Goal: Check status: Check status

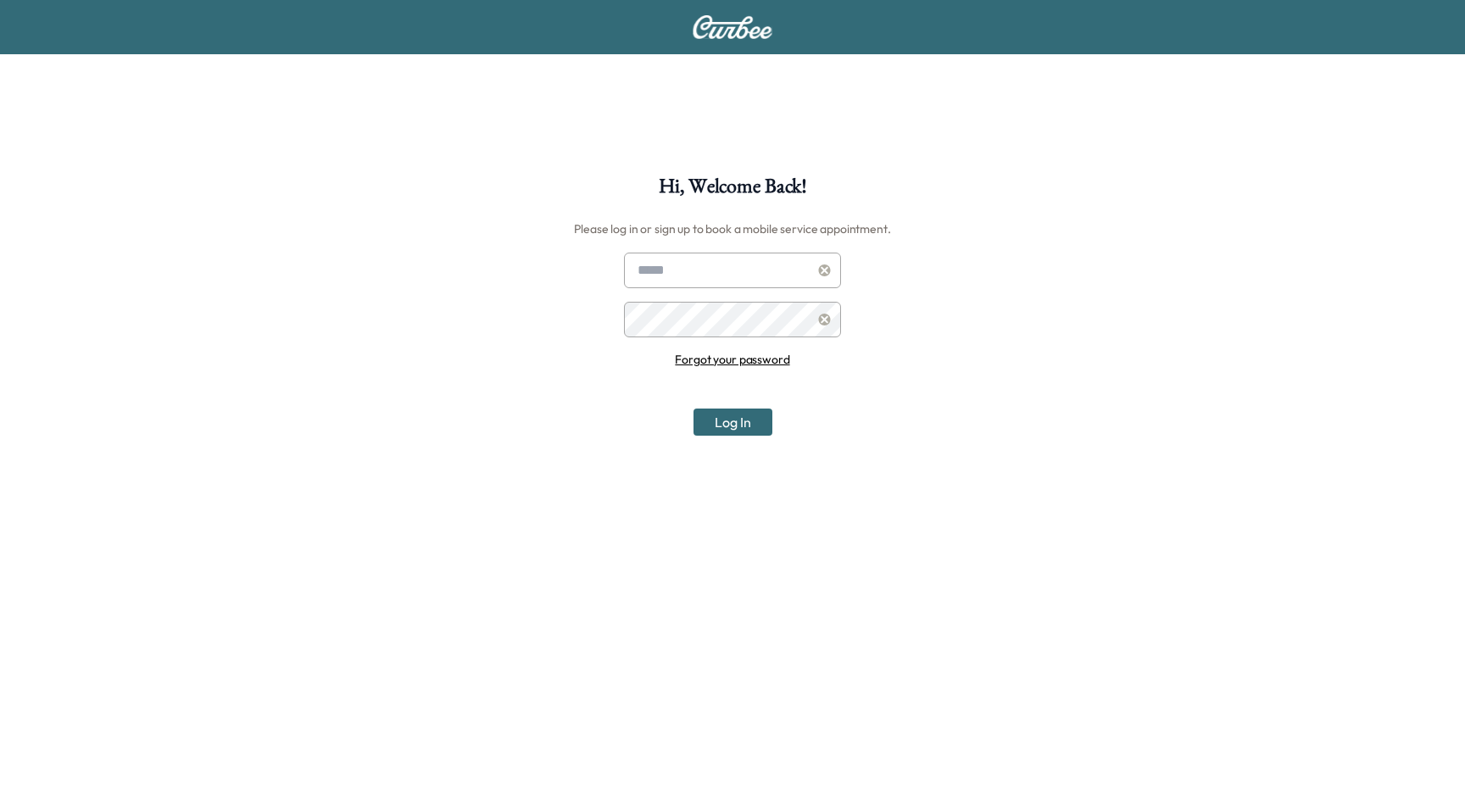
type input "**********"
click at [745, 438] on div "**********" at bounding box center [732, 582] width 1465 height 812
click at [747, 426] on button "Log In" at bounding box center [732, 422] width 79 height 28
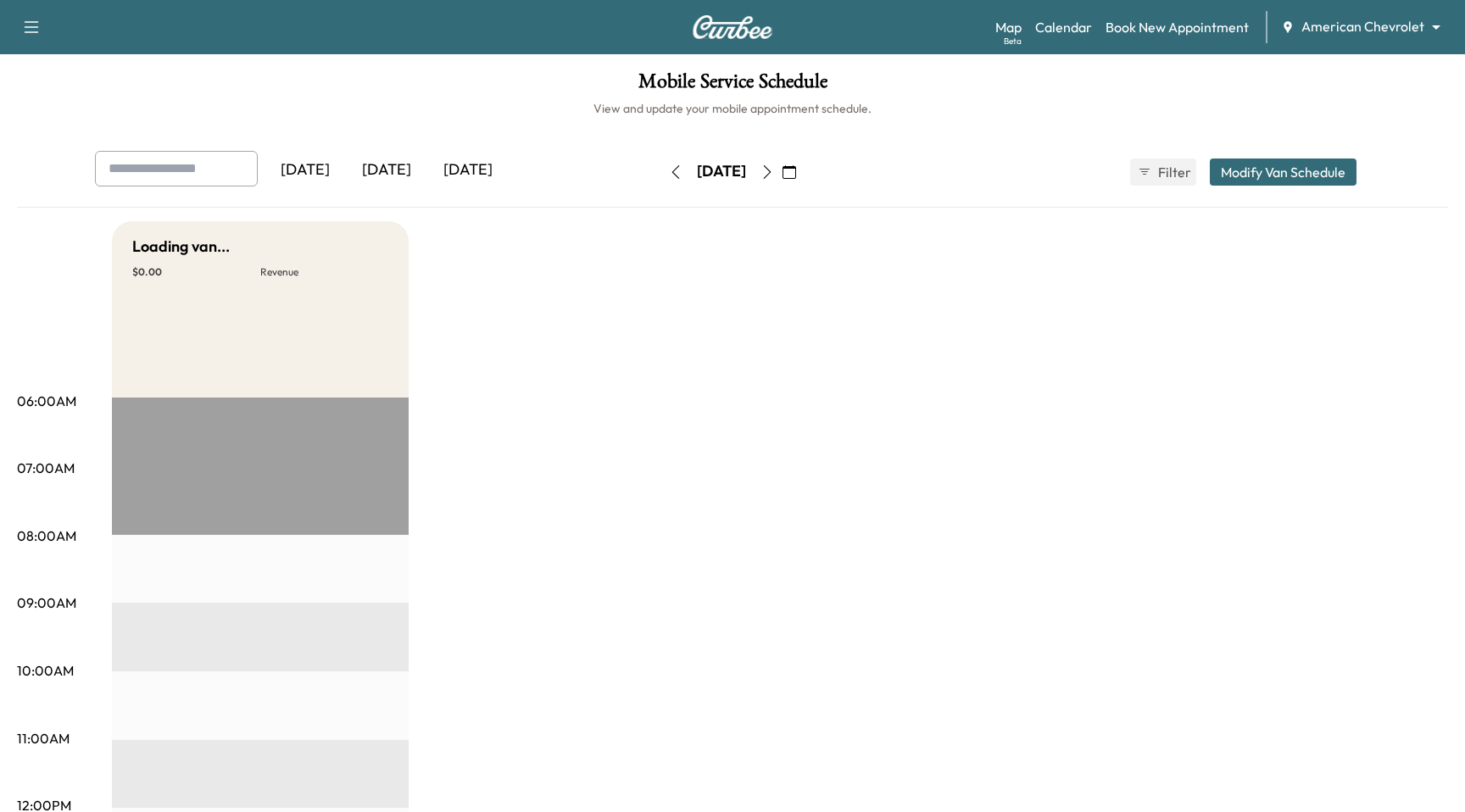
click at [1397, 32] on body "Support Log Out Map Beta Calendar Book New Appointment American Chevrolet *****…" at bounding box center [732, 406] width 1465 height 812
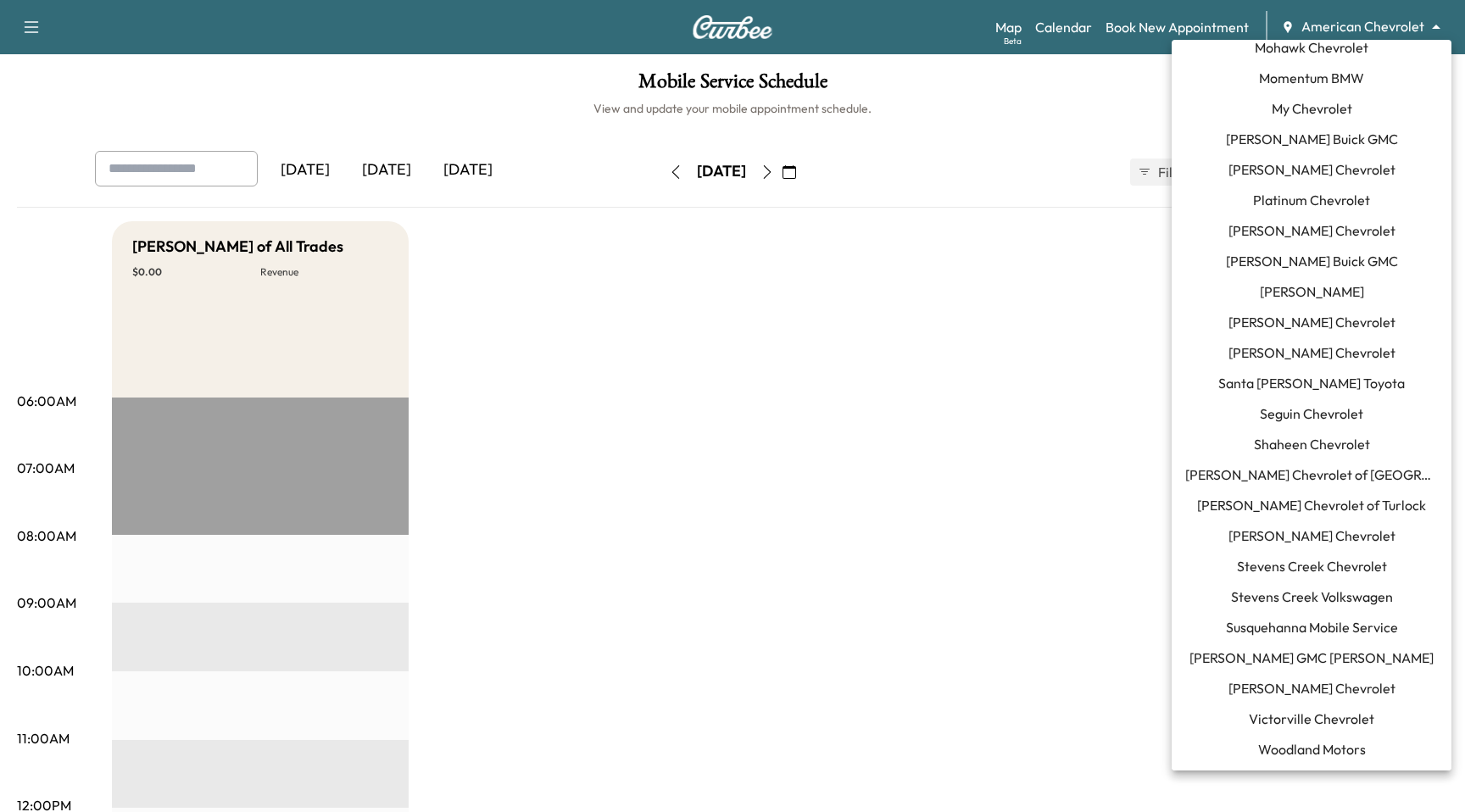
scroll to position [1144, 0]
click at [1318, 81] on span "Momentum BMW" at bounding box center [1311, 76] width 105 height 20
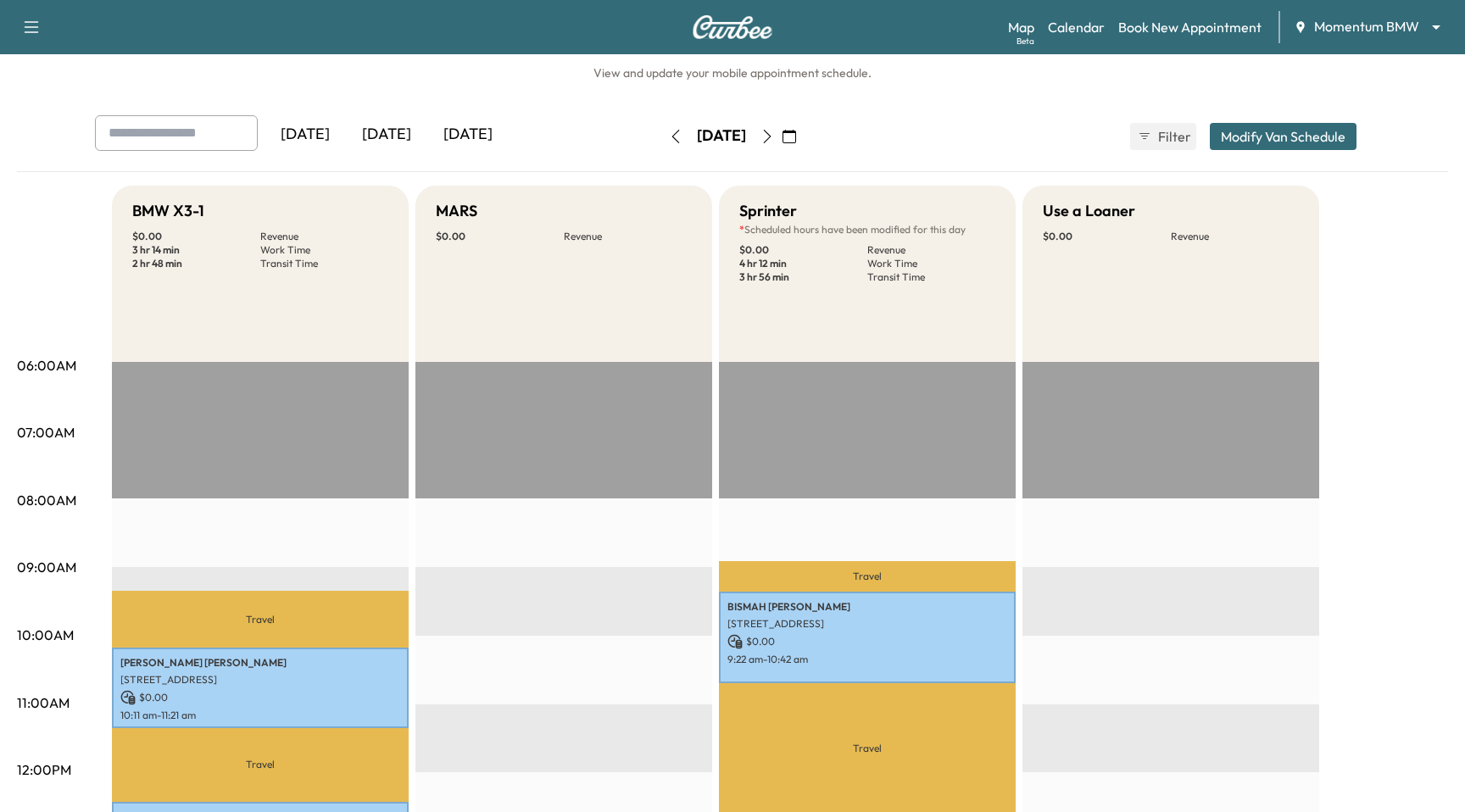
scroll to position [553, 0]
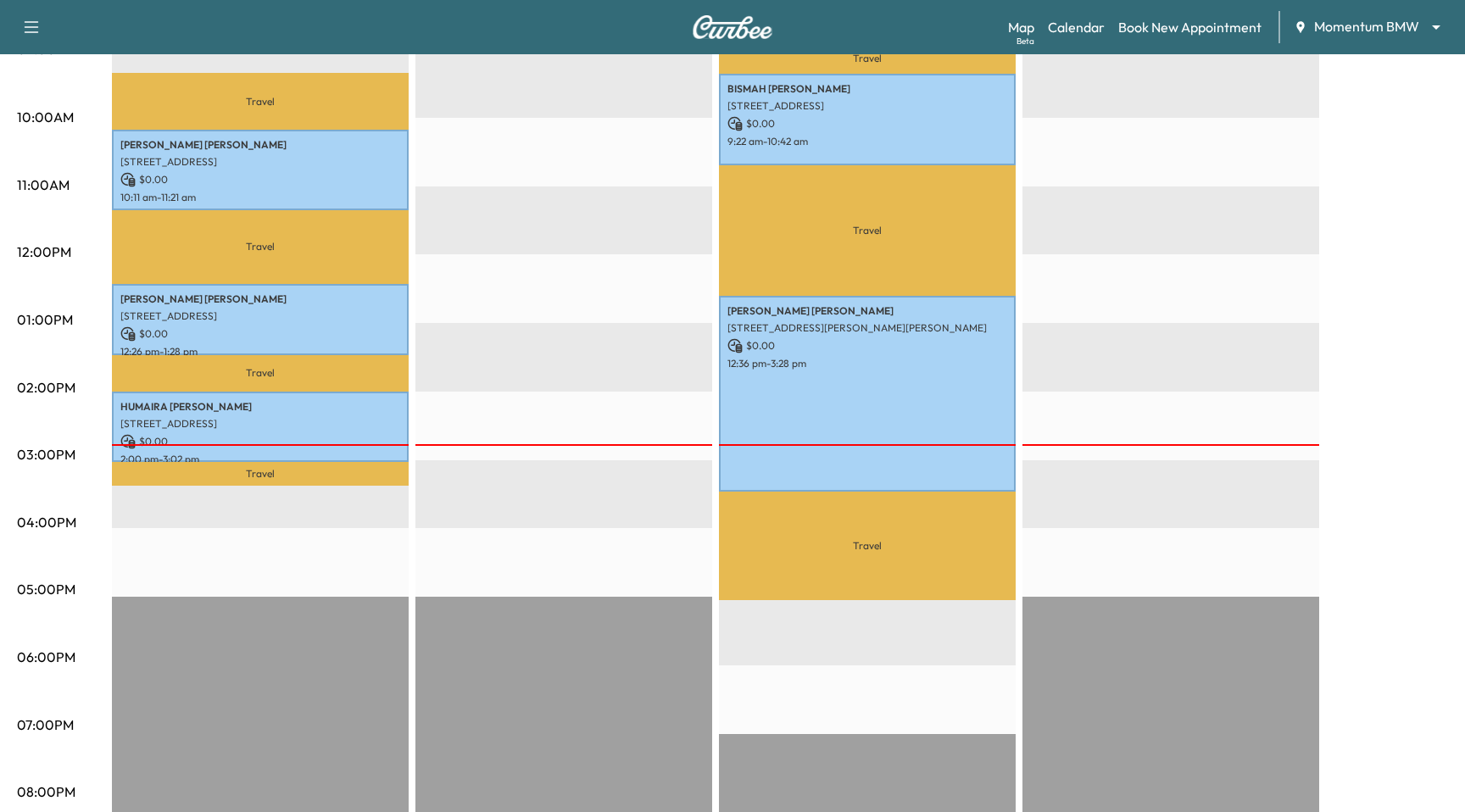
click at [290, 444] on div at bounding box center [260, 445] width 297 height 2
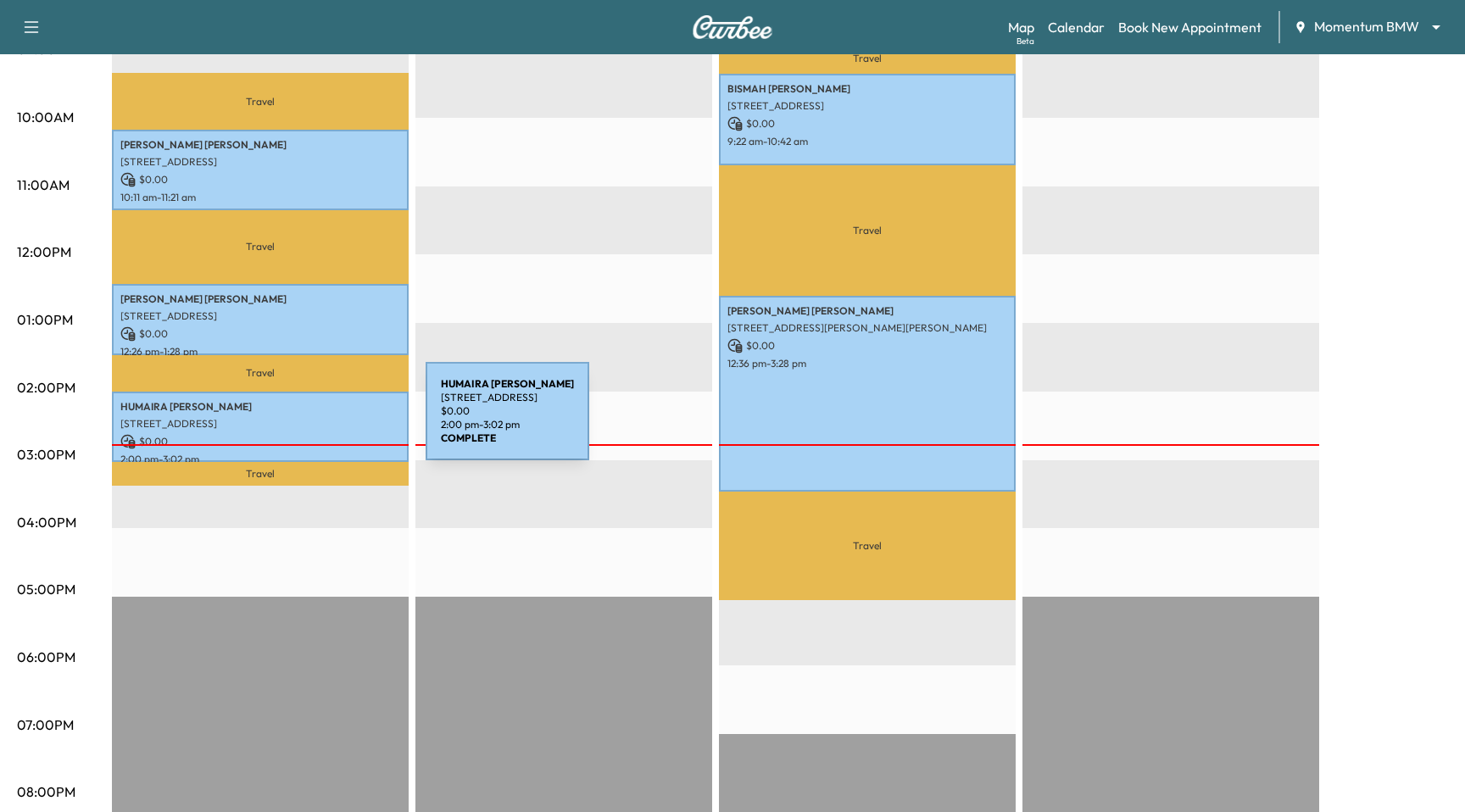
click at [299, 421] on p "[STREET_ADDRESS]" at bounding box center [259, 423] width 280 height 13
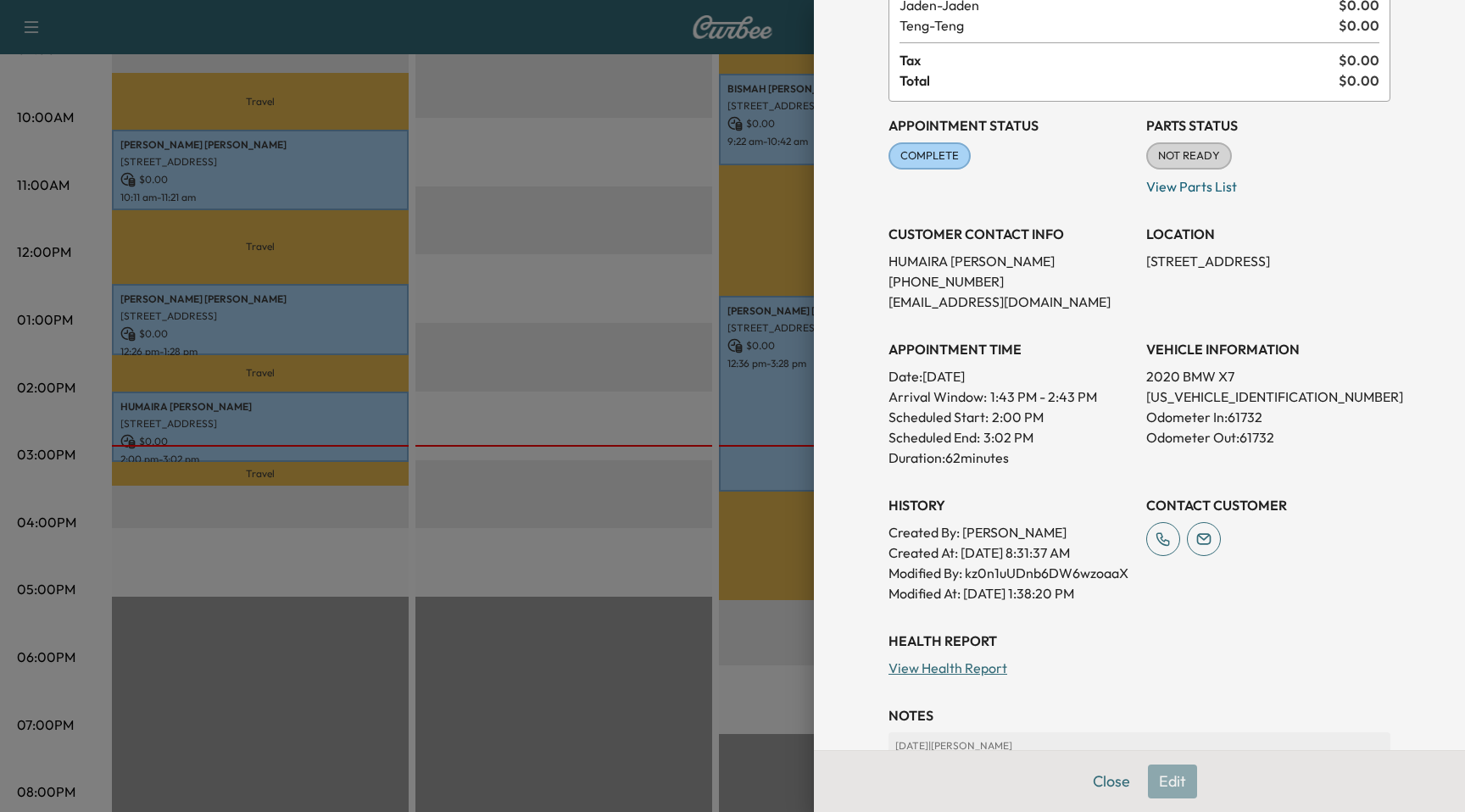
scroll to position [300, 0]
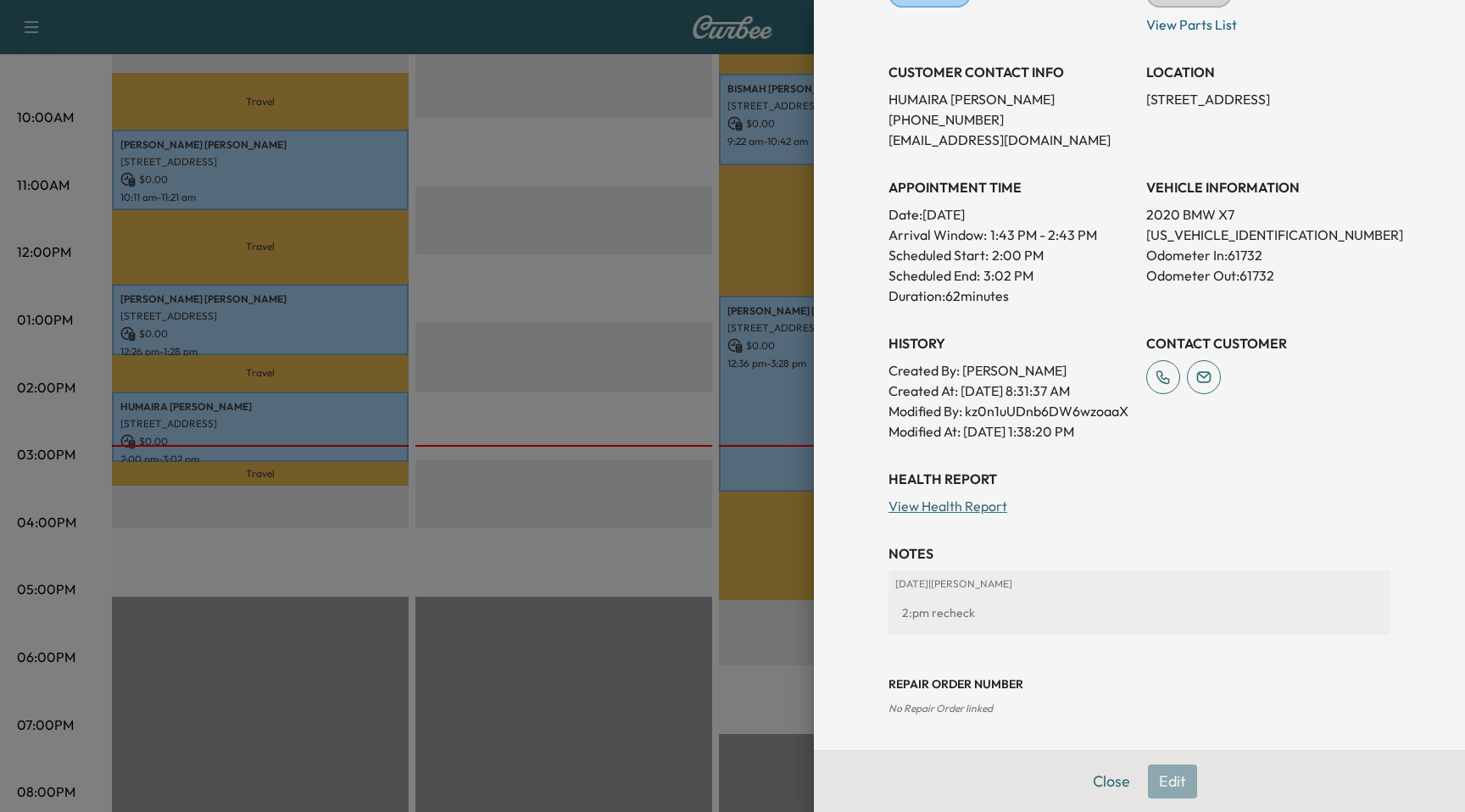
click at [330, 320] on div at bounding box center [732, 406] width 1465 height 812
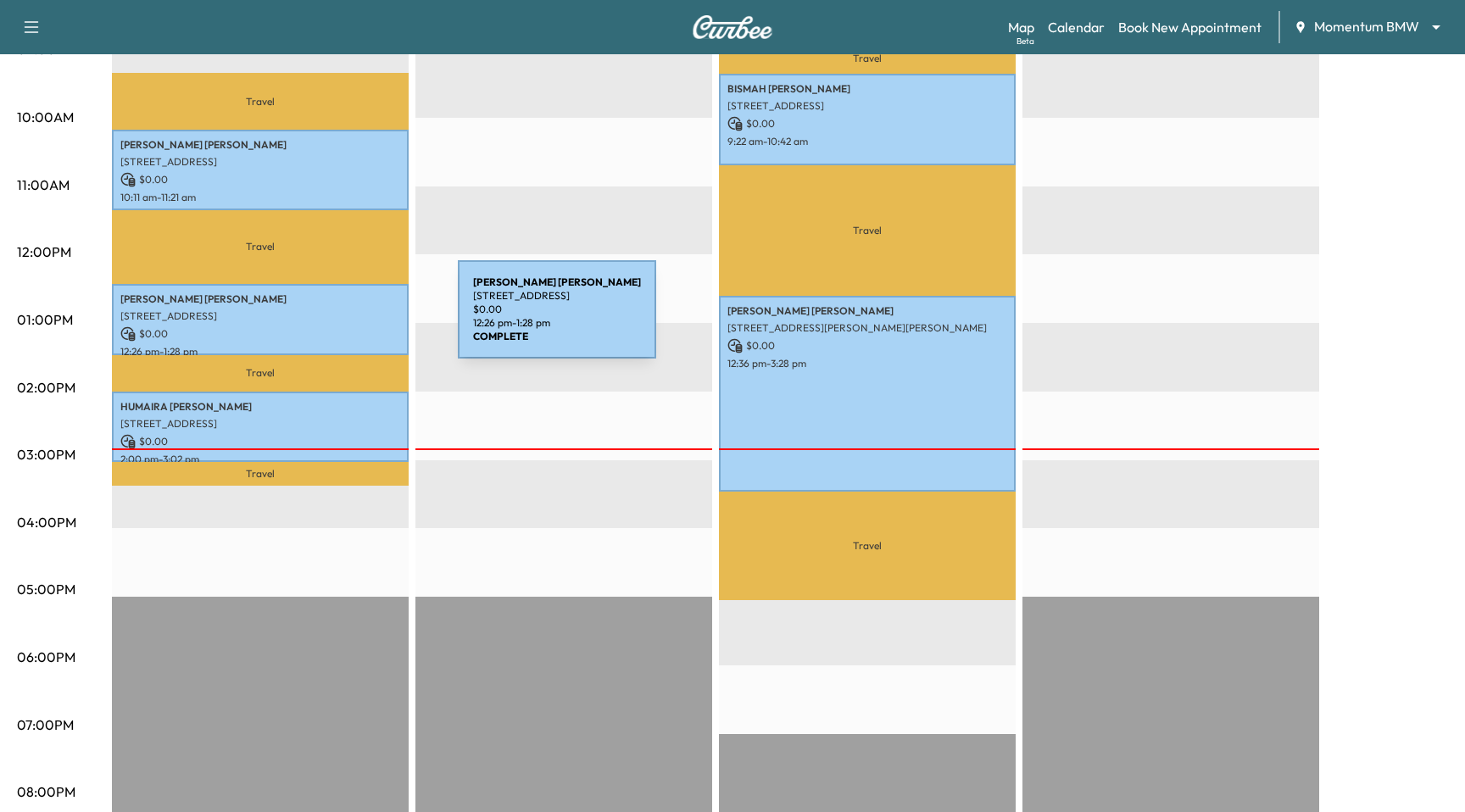
click at [330, 320] on p "[STREET_ADDRESS]" at bounding box center [259, 315] width 280 height 13
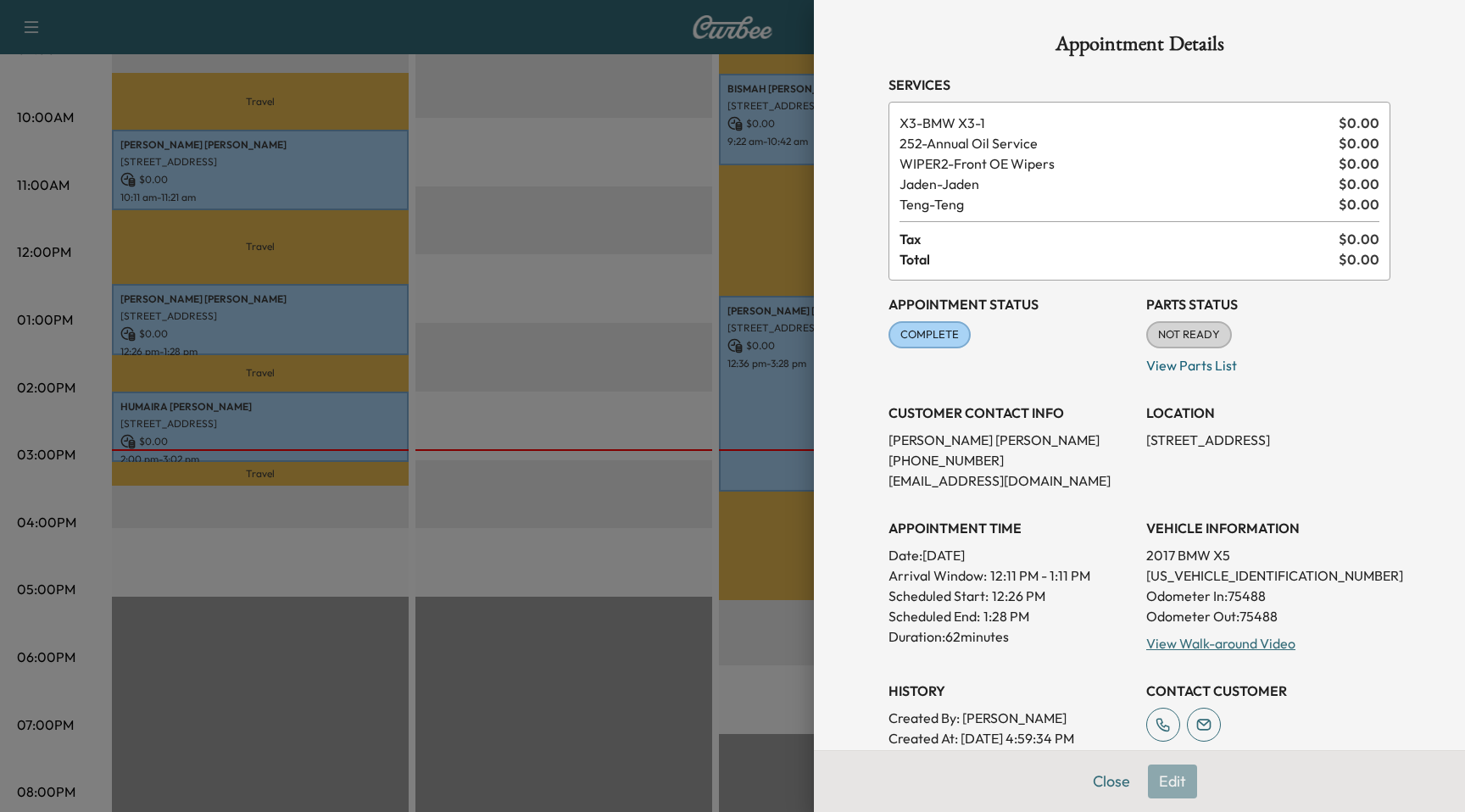
click at [330, 320] on div at bounding box center [732, 406] width 1465 height 812
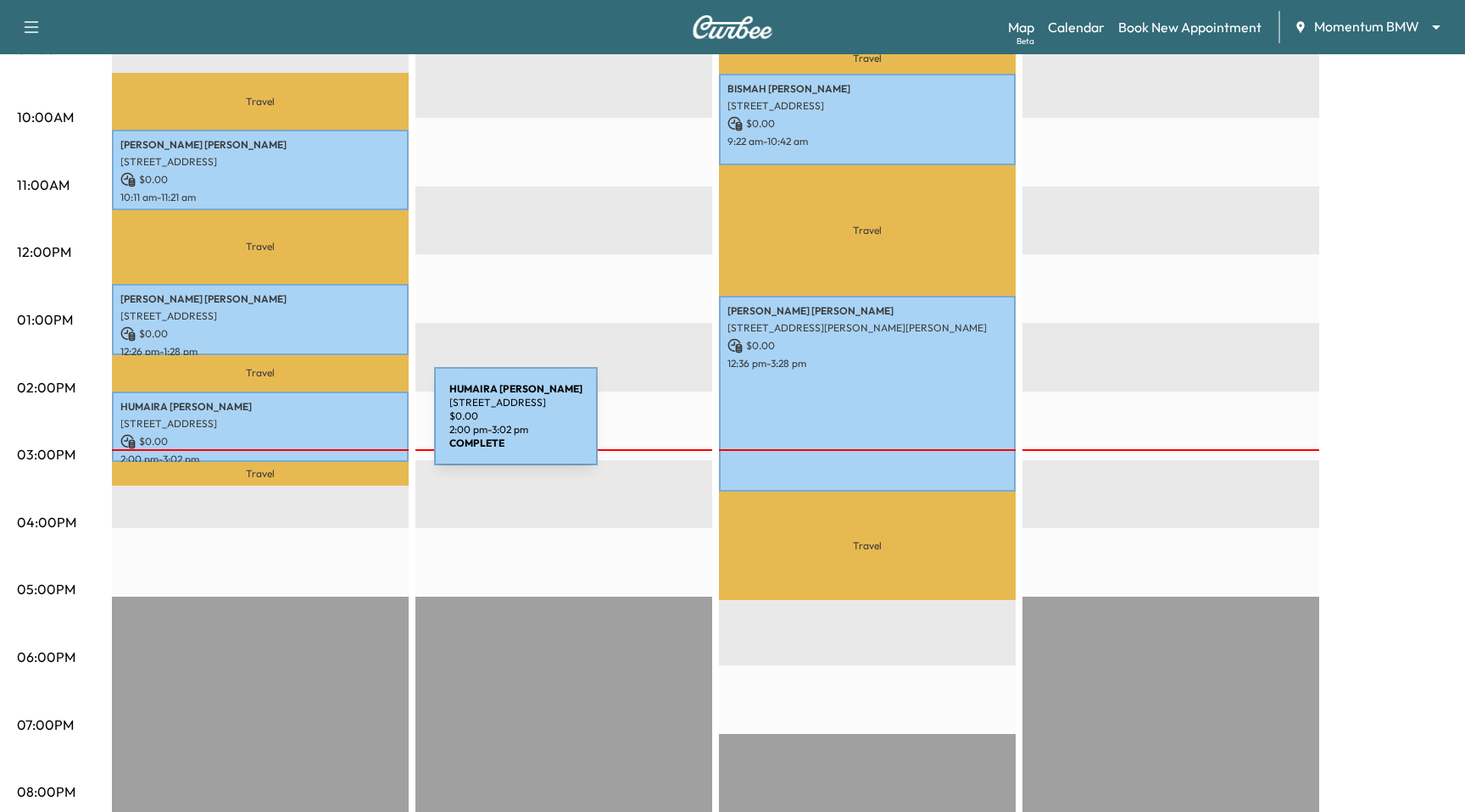
click at [307, 426] on p "[STREET_ADDRESS]" at bounding box center [259, 423] width 280 height 13
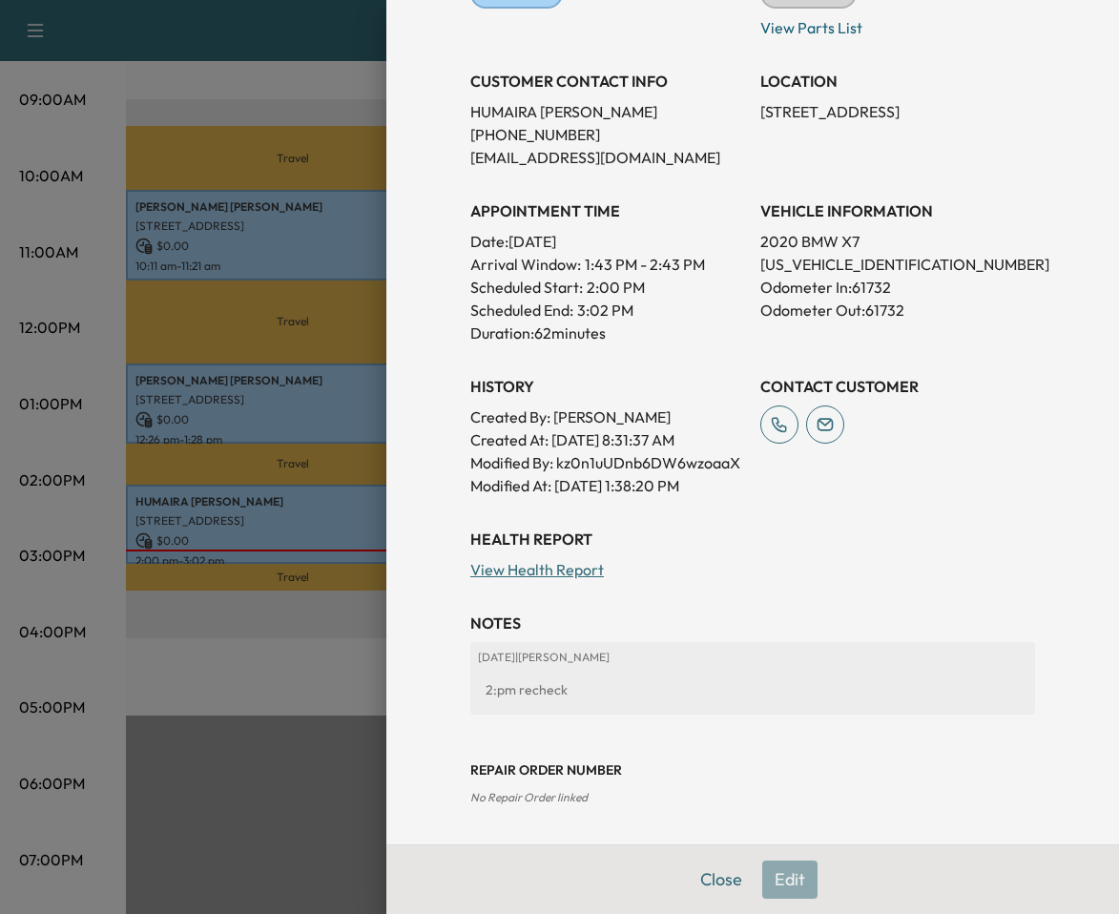
click at [195, 596] on div at bounding box center [559, 457] width 1119 height 914
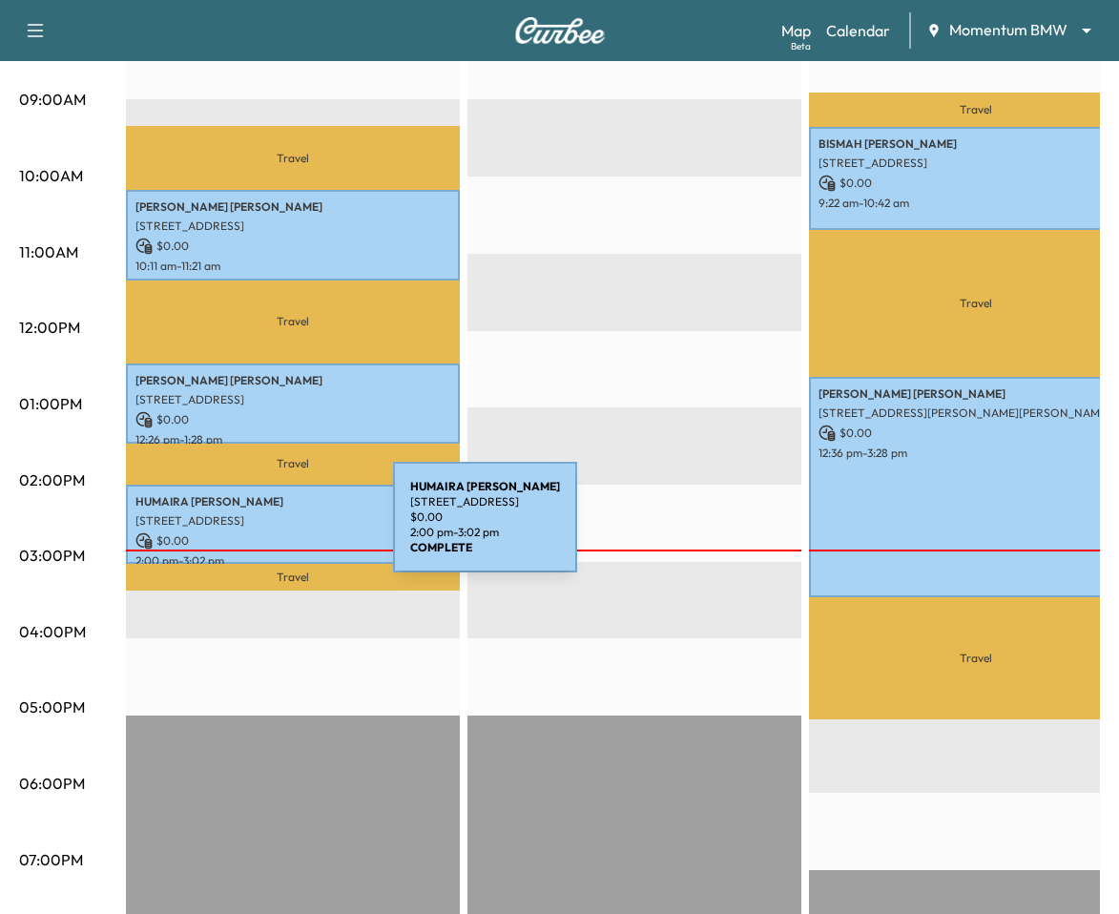
click at [250, 529] on div "[PERSON_NAME] [STREET_ADDRESS] $ 0.00 2:00 pm - 3:02 pm" at bounding box center [293, 524] width 334 height 79
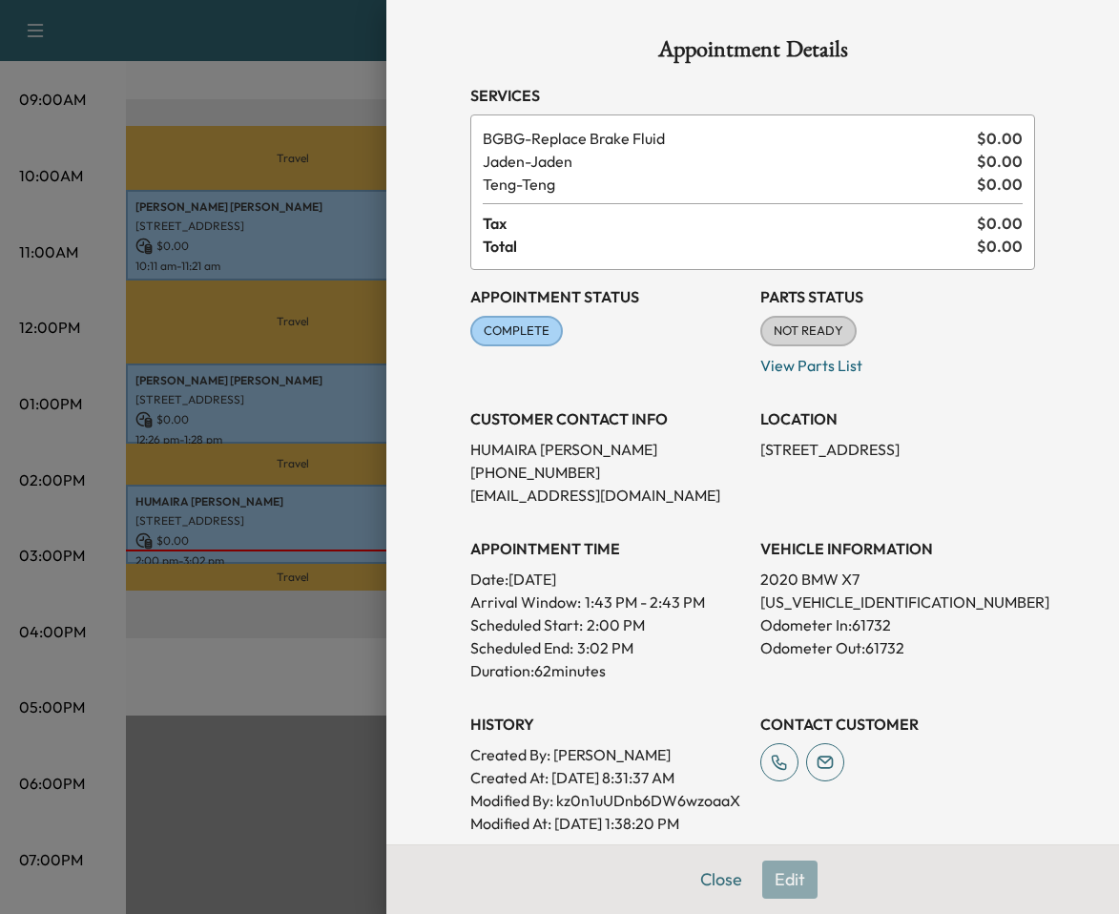
click at [344, 632] on div at bounding box center [559, 457] width 1119 height 914
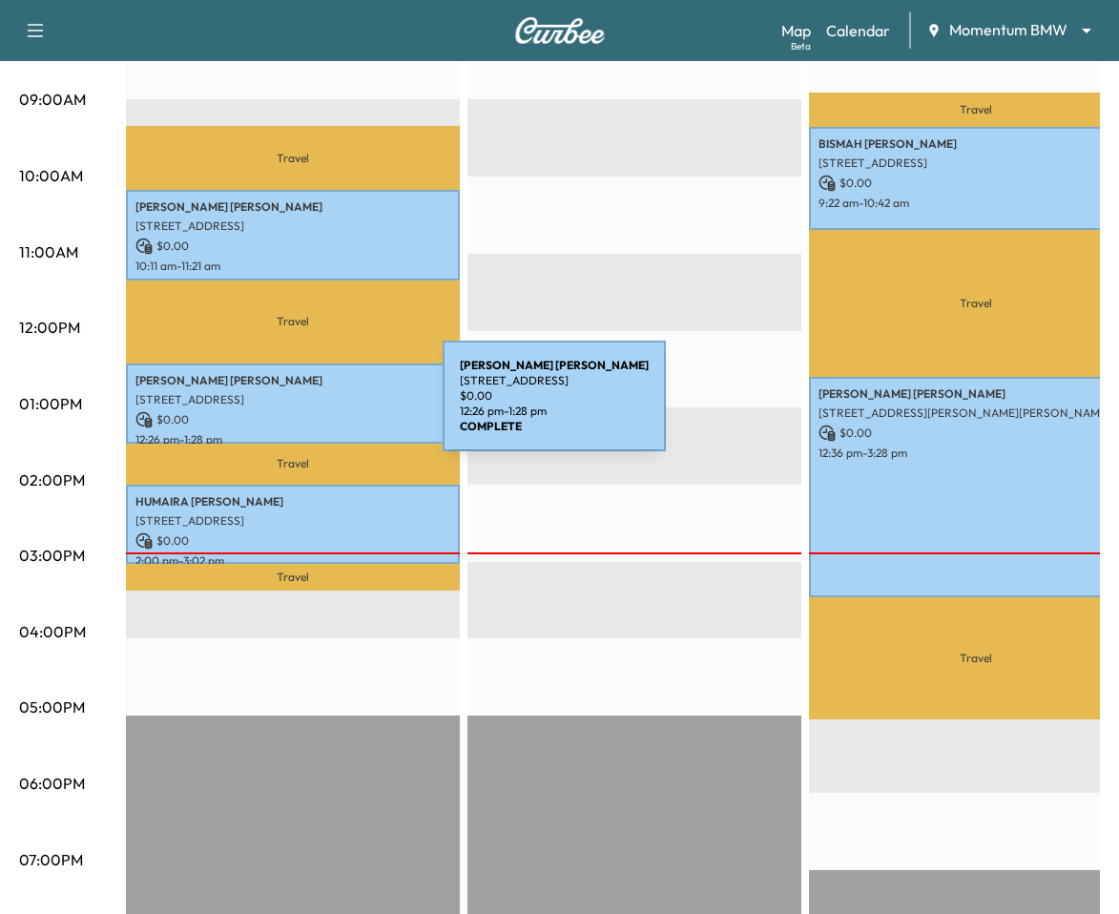
click at [300, 407] on div "[PERSON_NAME] [STREET_ADDRESS] $ 0.00 12:26 pm - 1:28 pm" at bounding box center [293, 402] width 334 height 79
